Goal: Transaction & Acquisition: Subscribe to service/newsletter

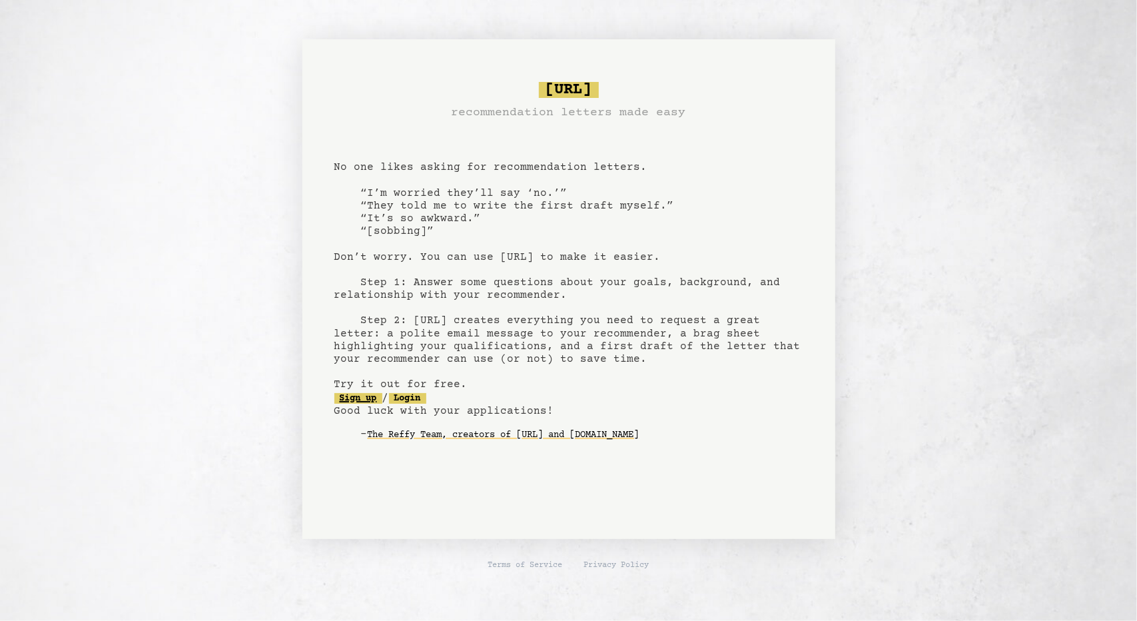
click at [363, 399] on link "Sign up" at bounding box center [358, 398] width 48 height 11
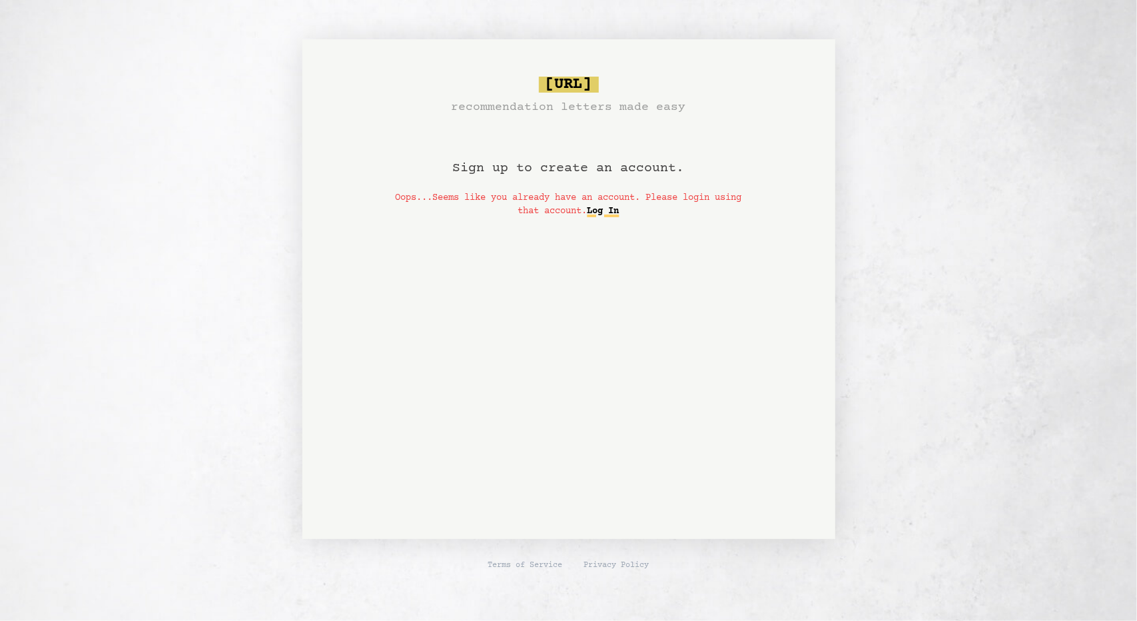
click at [615, 206] on link "Log In" at bounding box center [604, 211] width 32 height 21
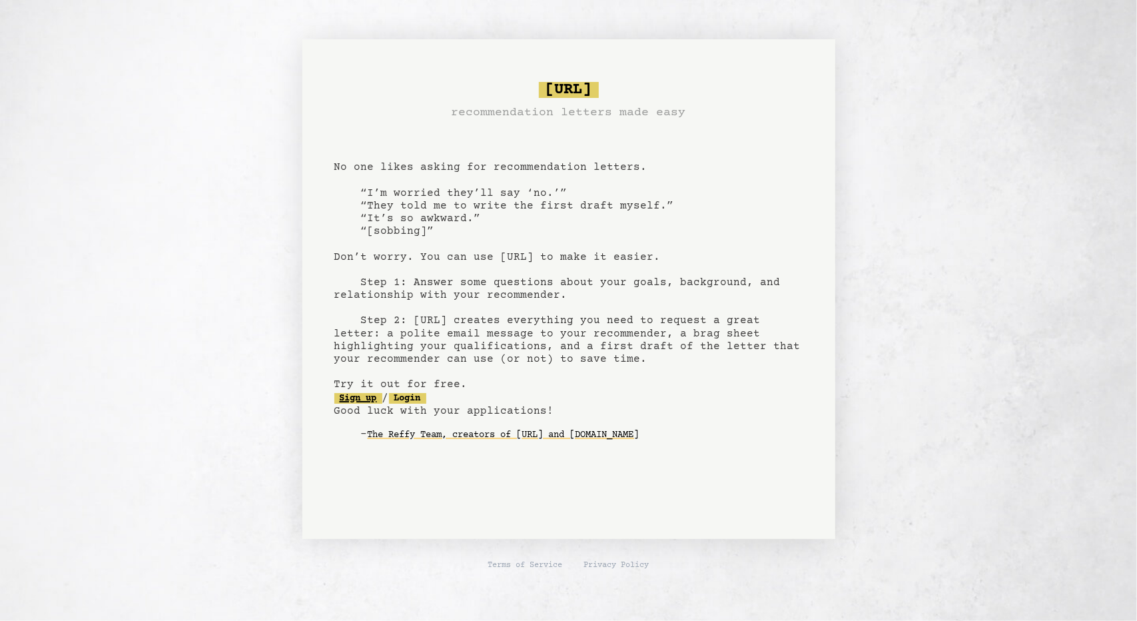
click at [360, 402] on link "Sign up" at bounding box center [358, 398] width 48 height 11
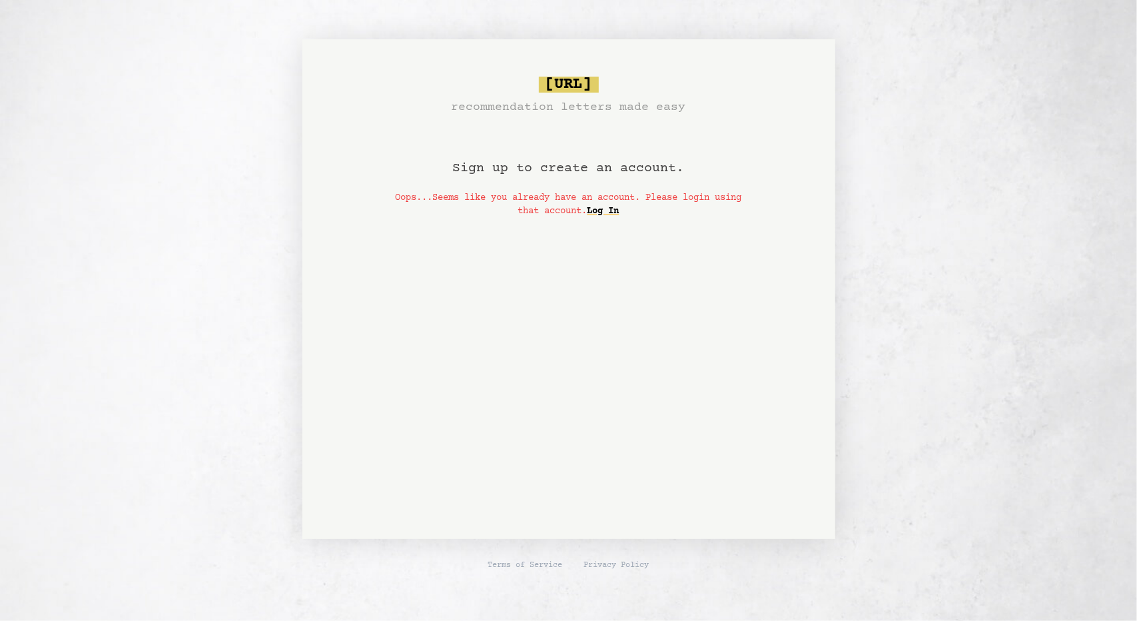
click at [591, 174] on h1 "Sign up to create an account." at bounding box center [569, 154] width 232 height 75
